Goal: Information Seeking & Learning: Check status

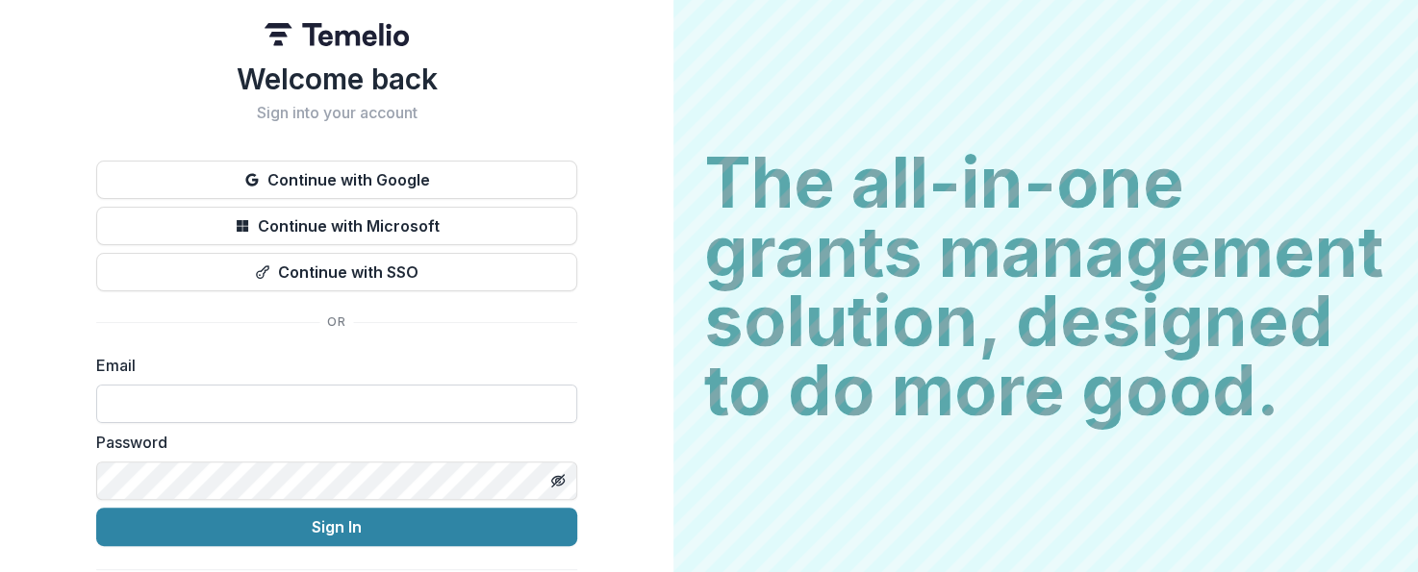
click at [226, 418] on input at bounding box center [336, 404] width 481 height 38
type input "**********"
click at [96, 508] on button "Sign In" at bounding box center [336, 527] width 481 height 38
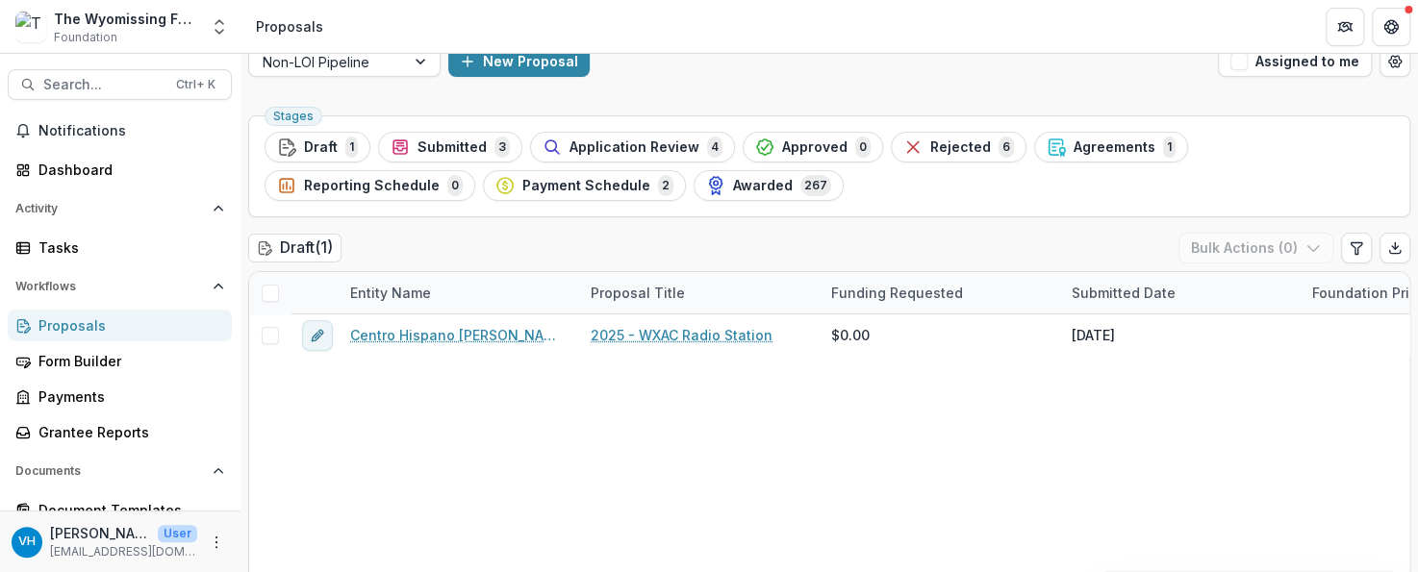
scroll to position [22, 0]
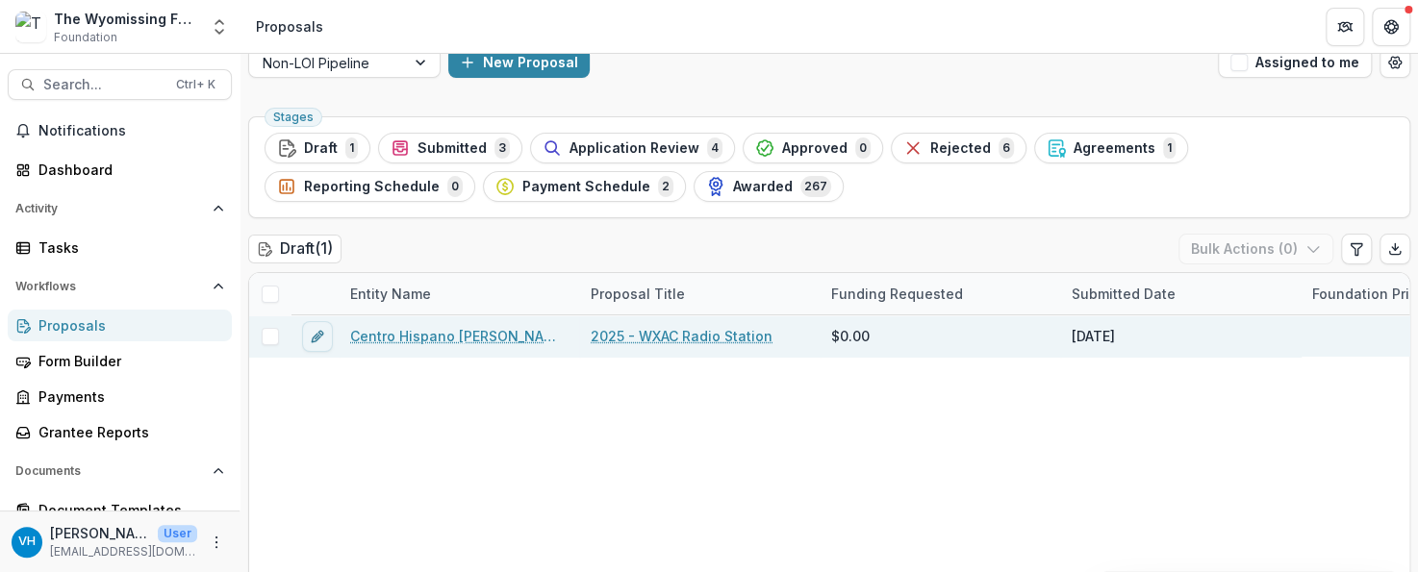
click at [477, 334] on link "Centro Hispano Daniel Torres Inc" at bounding box center [458, 336] width 217 height 20
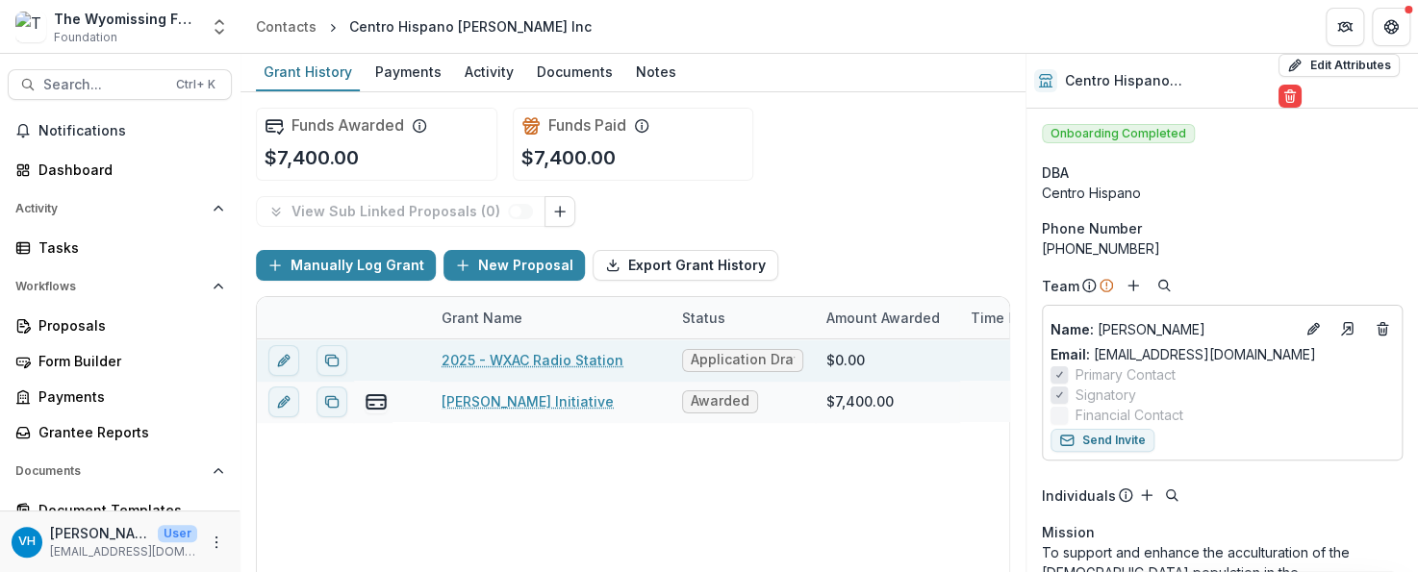
click at [569, 358] on link "2025 - WXAC Radio Station" at bounding box center [532, 360] width 182 height 20
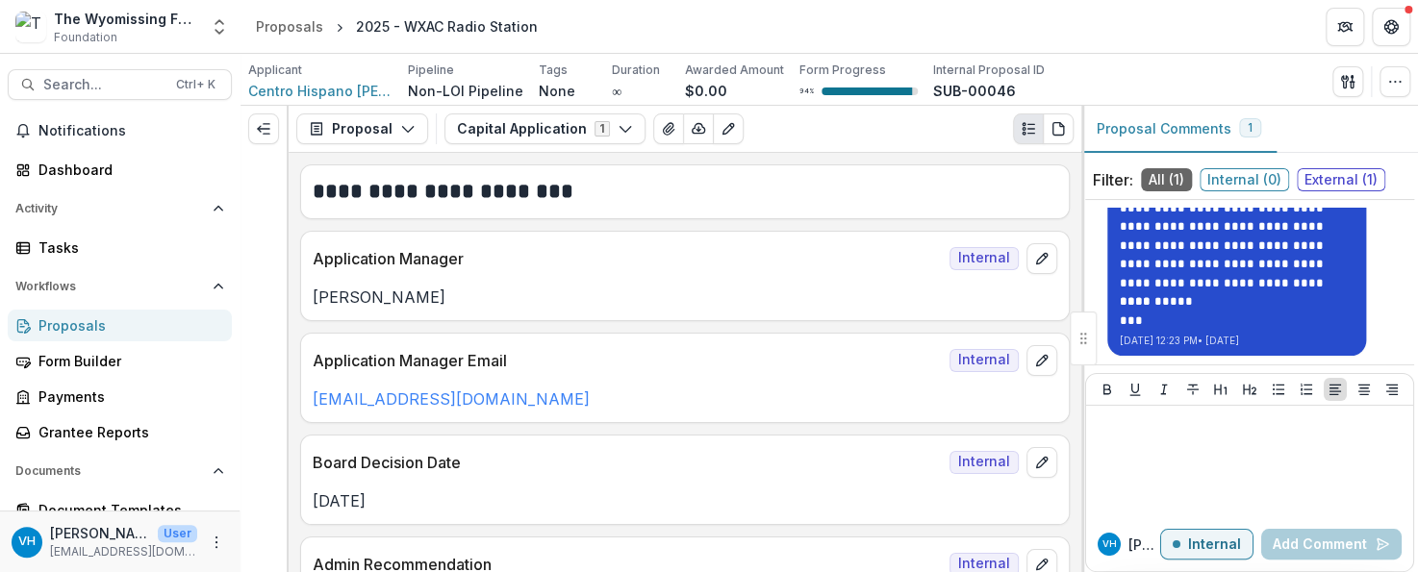
scroll to position [54, 0]
